Goal: Information Seeking & Learning: Find specific fact

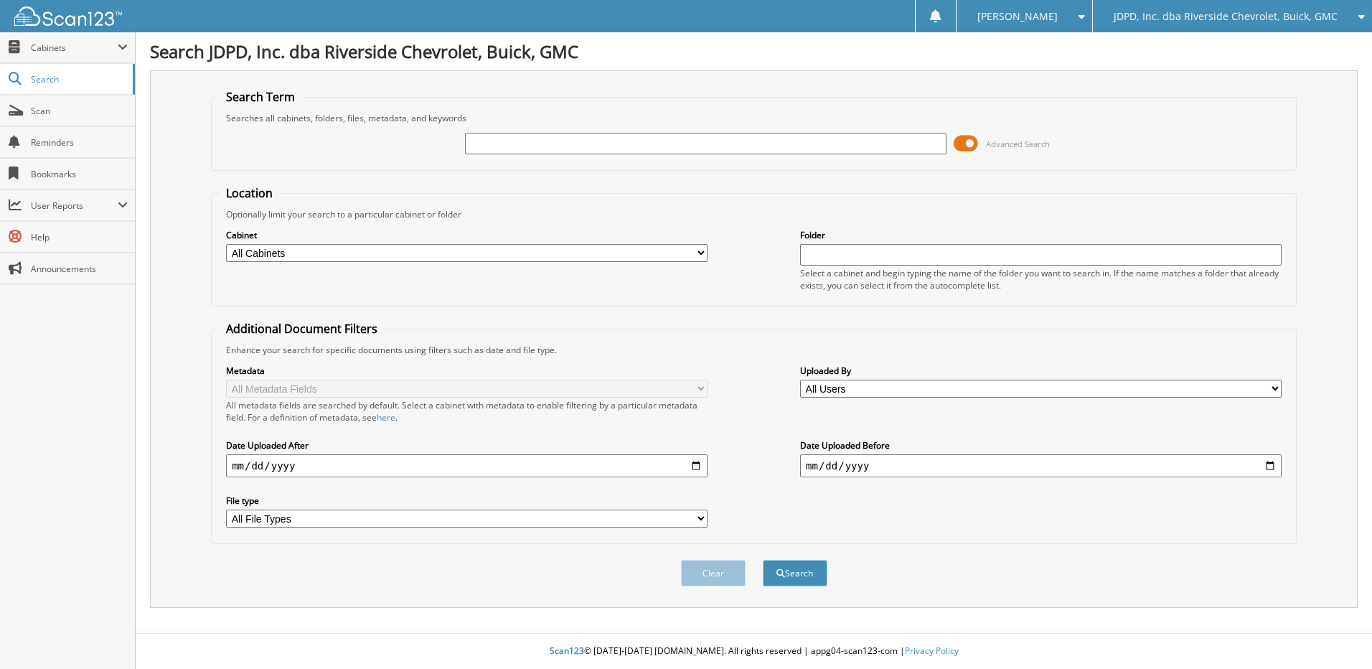
click at [494, 233] on div "Cabinet All Cabinets ACCOUNTS PAYABLE AFTERMARKET PRODUCT SALES AUCTION PURCHAS…" at bounding box center [467, 245] width 482 height 36
click at [535, 146] on input "text" at bounding box center [706, 144] width 482 height 22
type input "16342"
click at [763, 560] on button "Search" at bounding box center [795, 573] width 65 height 27
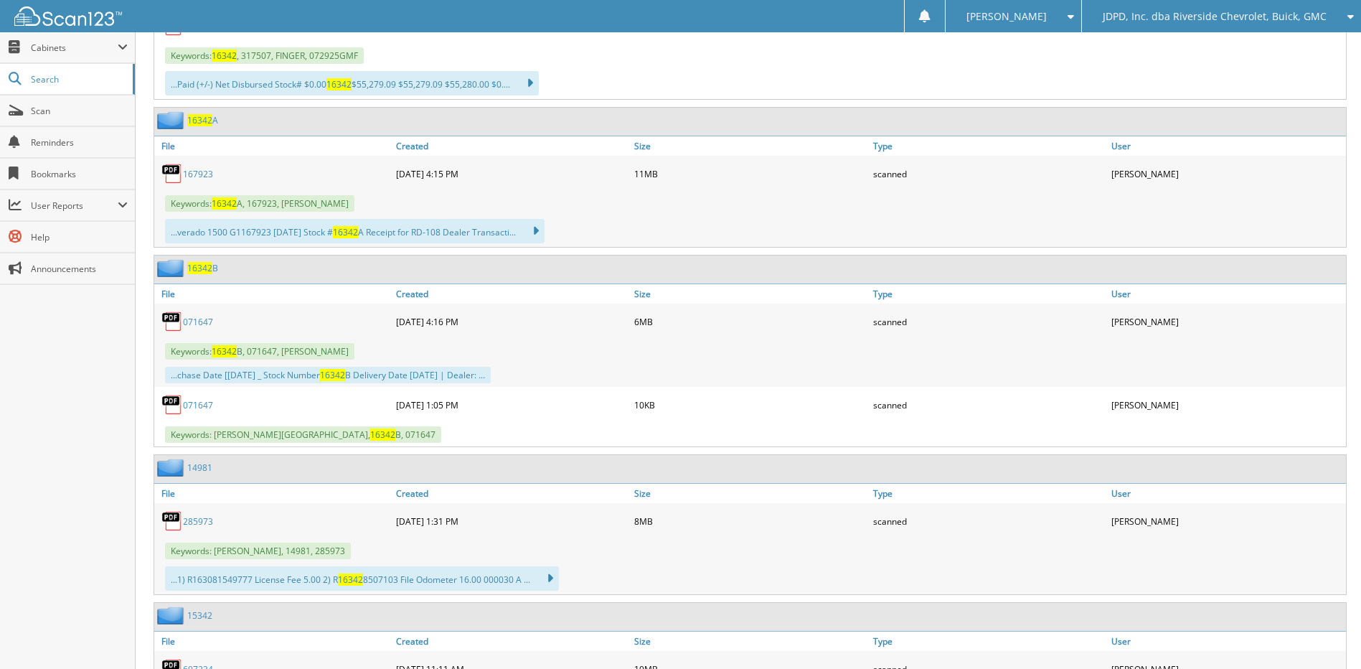
scroll to position [574, 0]
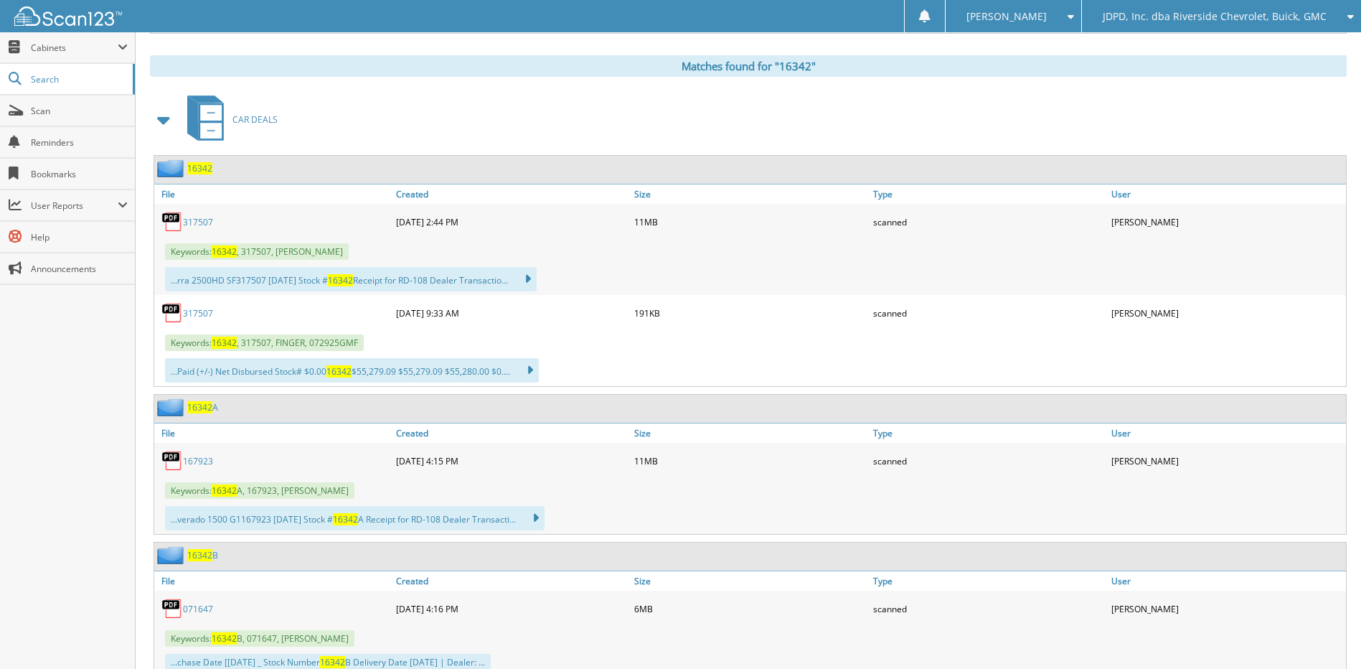
click at [199, 169] on span "16342" at bounding box center [199, 168] width 25 height 12
